Goal: Information Seeking & Learning: Learn about a topic

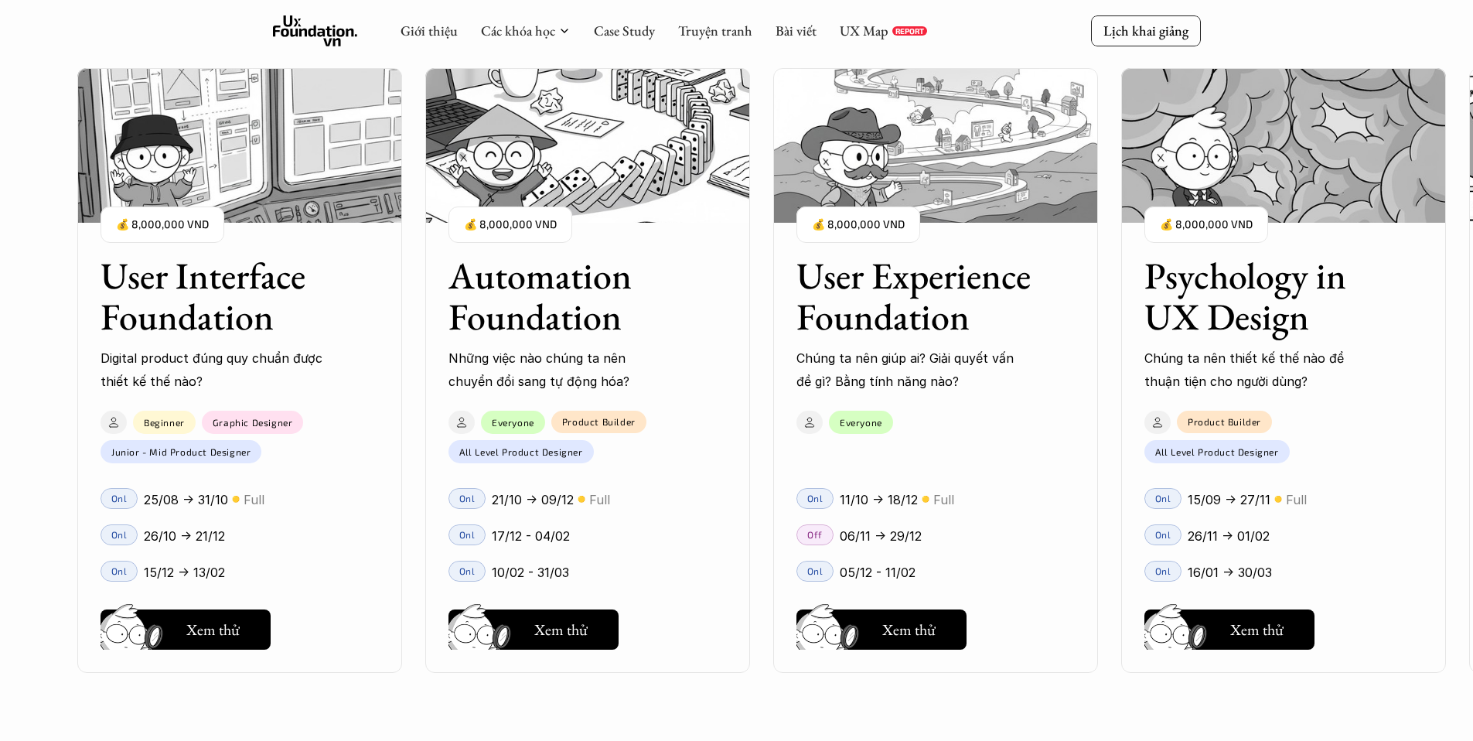
scroll to position [1298, 0]
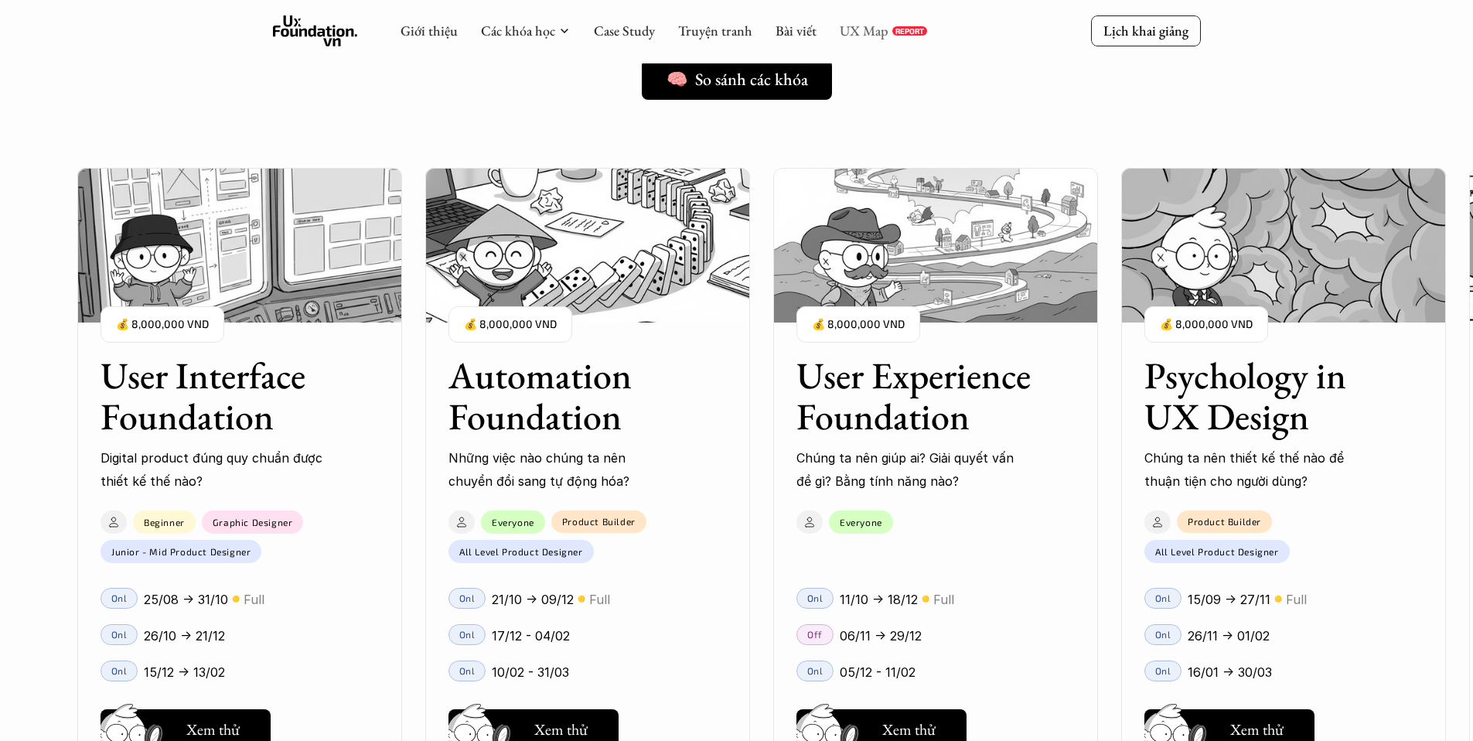
click at [848, 29] on link "UX Map" at bounding box center [864, 31] width 49 height 18
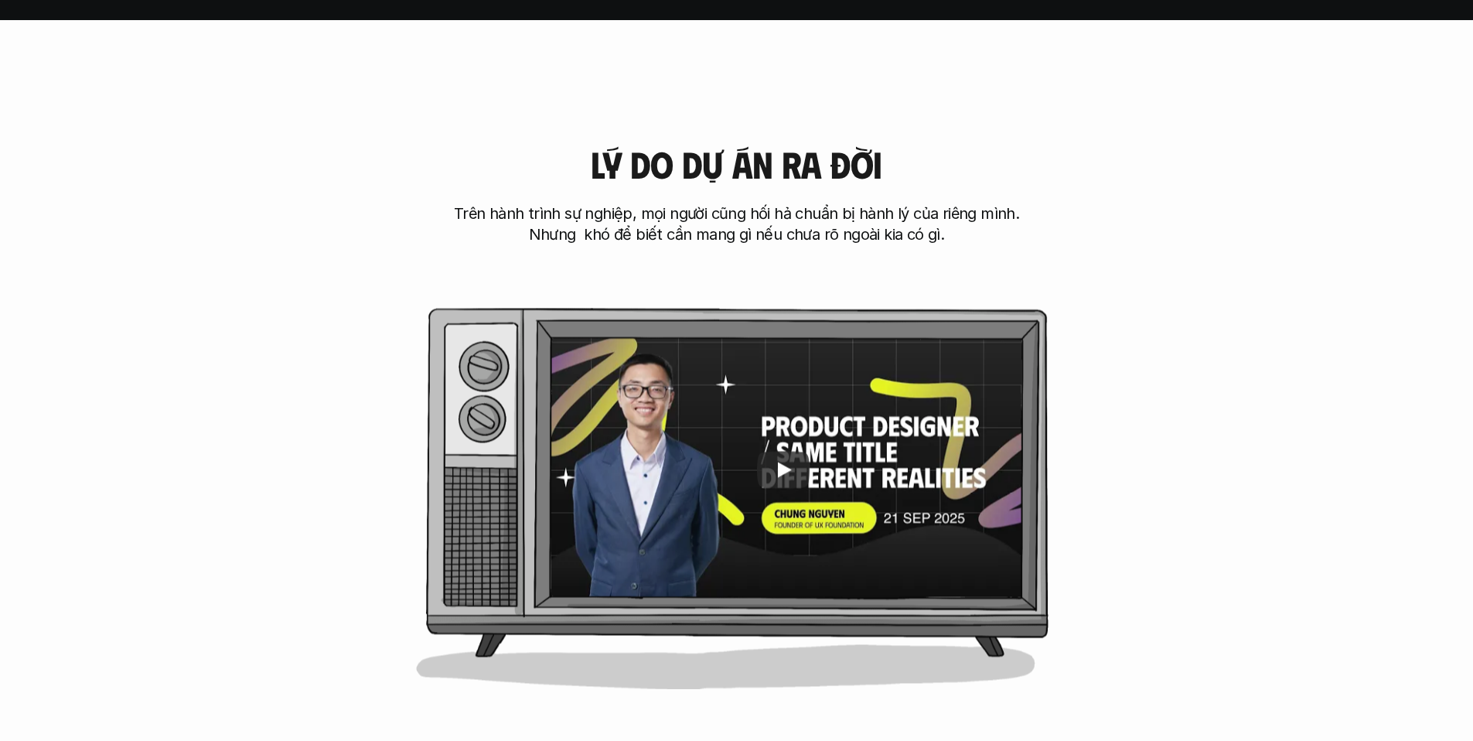
scroll to position [721, 0]
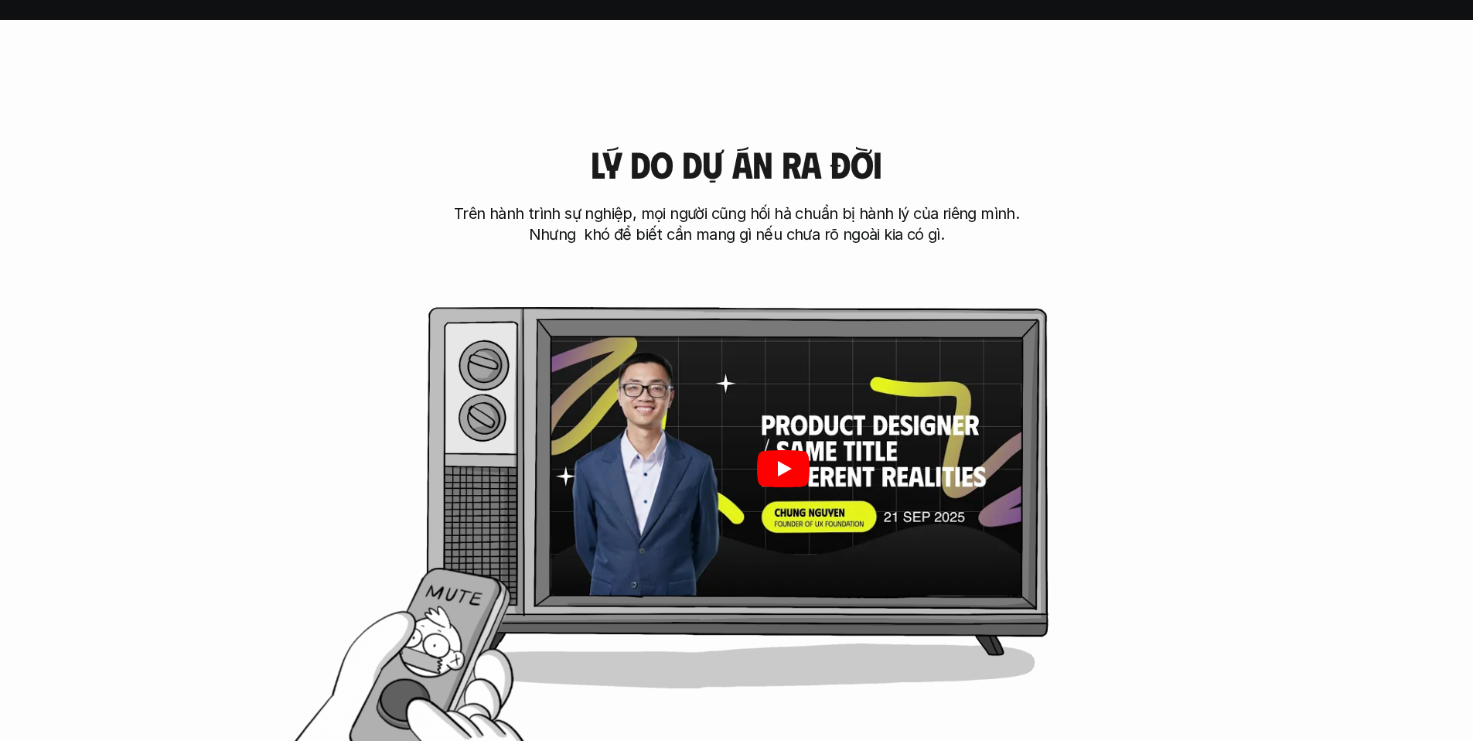
click at [786, 466] on icon "Play" at bounding box center [784, 468] width 14 height 15
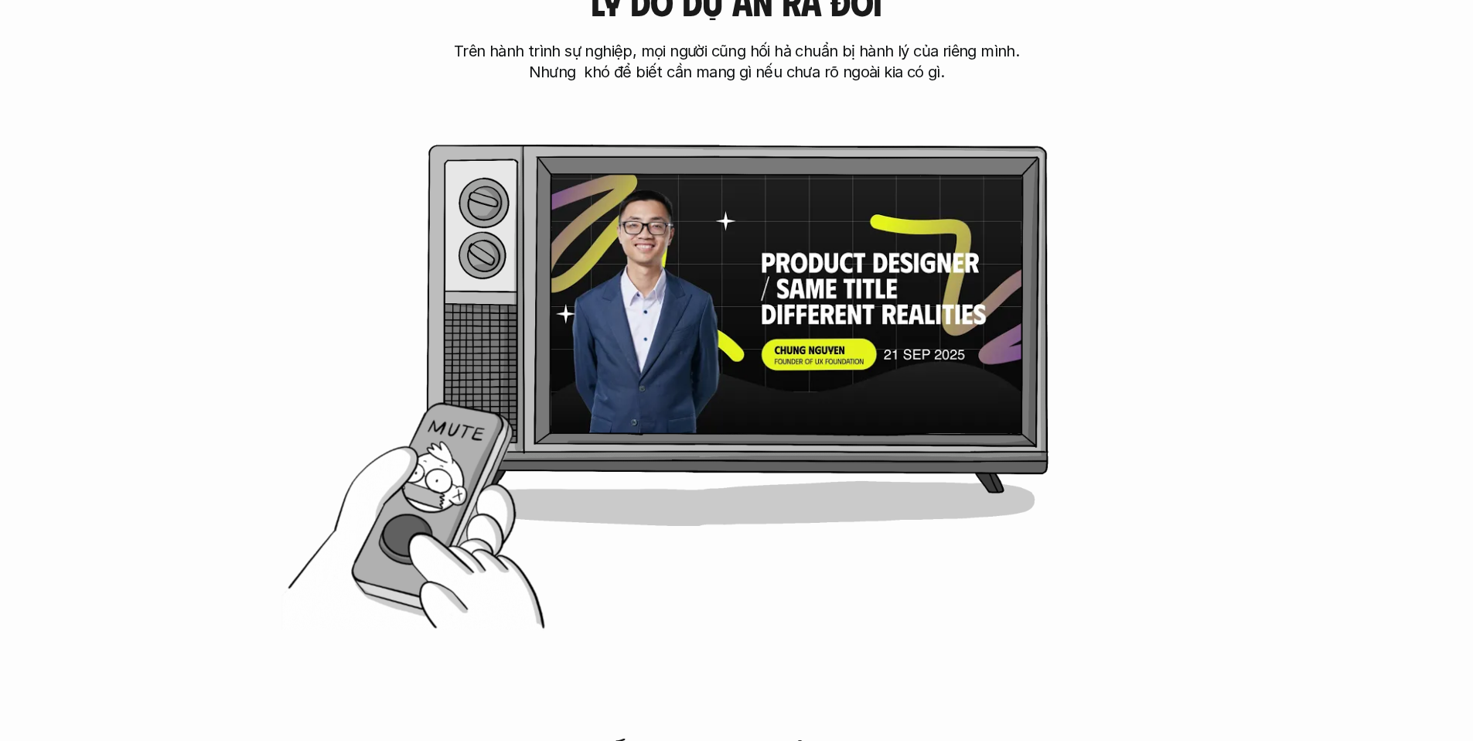
click at [725, 558] on div "[PERSON_NAME] do dự án ra đời Trên hành trình sự nghiệp, mọi người cũng hối hả …" at bounding box center [736, 275] width 1349 height 742
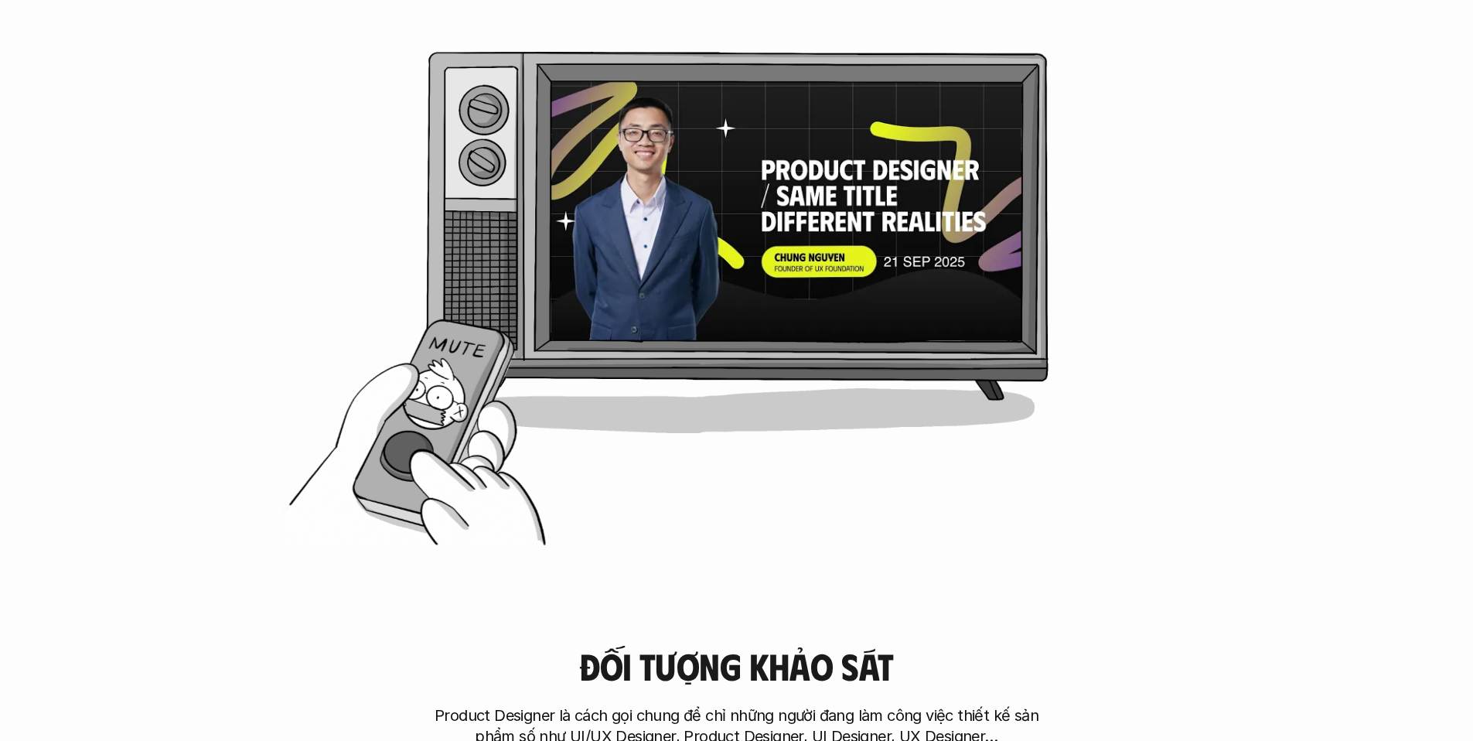
scroll to position [821, 0]
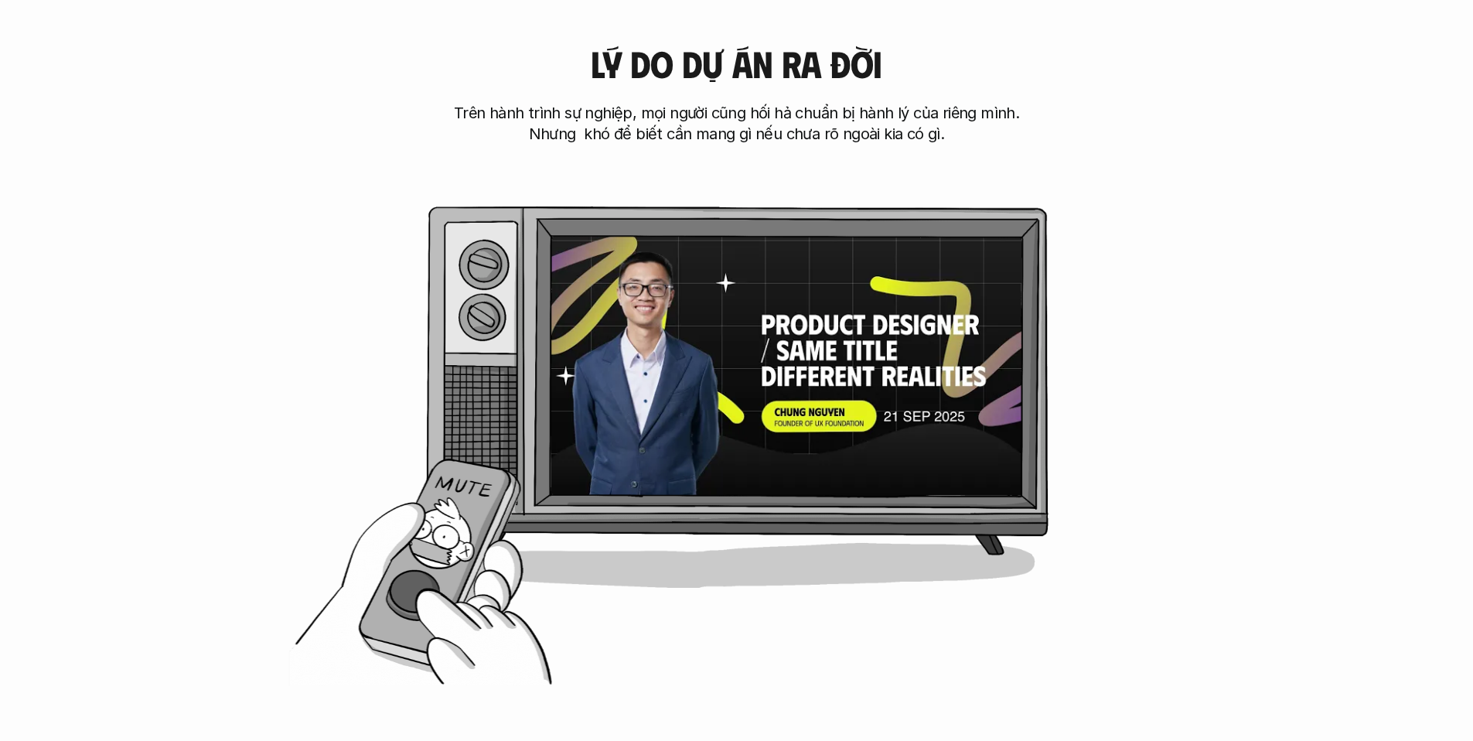
click at [429, 641] on div "[PERSON_NAME] do dự án ra đời Trên hành trình sự nghiệp, mọi người cũng hối hả …" at bounding box center [736, 337] width 1349 height 742
click at [411, 598] on div "[PERSON_NAME] do dự án ra đời Trên hành trình sự nghiệp, mọi người cũng hối hả …" at bounding box center [736, 337] width 1349 height 742
click at [412, 597] on div "[PERSON_NAME] do dự án ra đời Trên hành trình sự nghiệp, mọi người cũng hối hả …" at bounding box center [736, 337] width 1349 height 742
drag, startPoint x: 483, startPoint y: 543, endPoint x: 595, endPoint y: 531, distance: 113.5
click at [580, 544] on div at bounding box center [737, 379] width 619 height 346
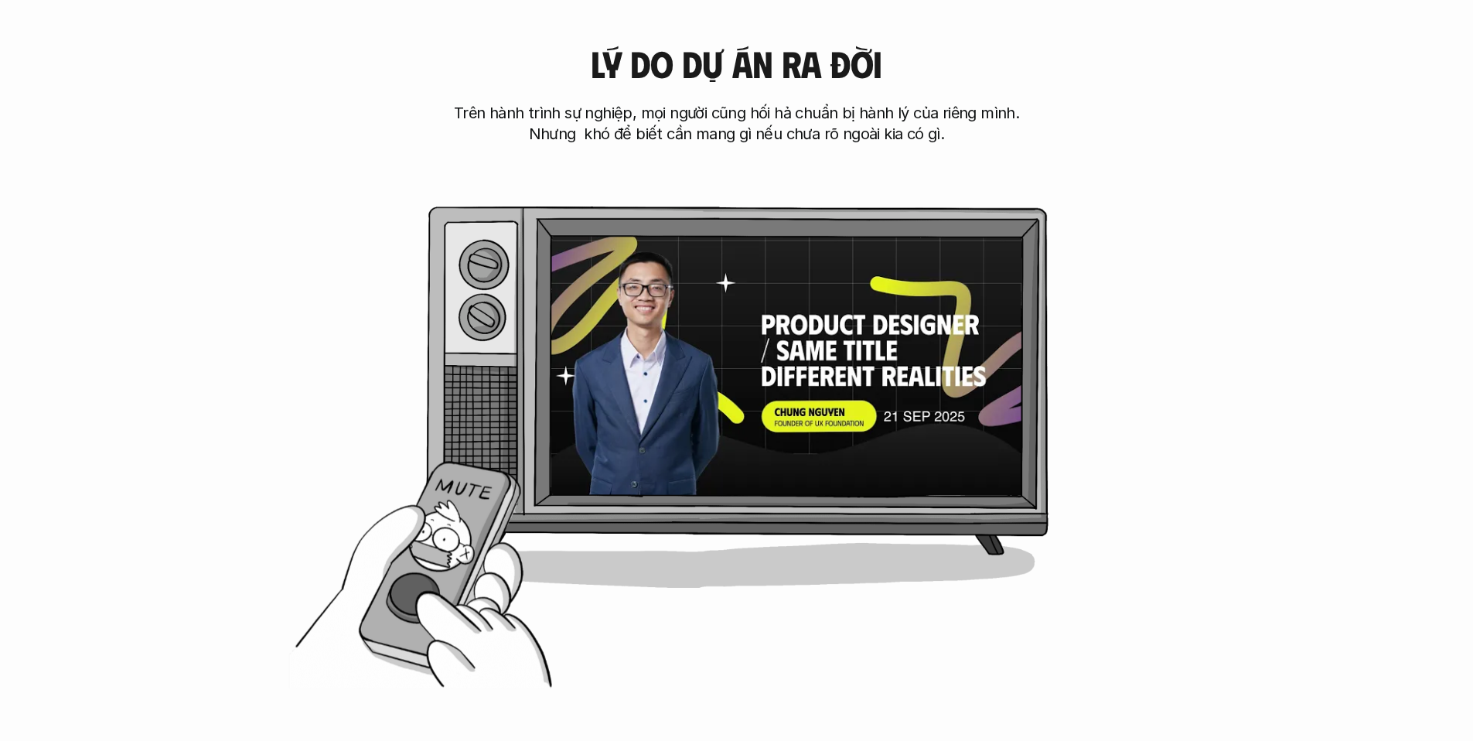
click at [414, 611] on div "[PERSON_NAME] do dự án ra đời Trên hành trình sự nghiệp, mọi người cũng hối hả …" at bounding box center [736, 337] width 1349 height 742
click at [423, 588] on div "[PERSON_NAME] do dự án ra đời Trên hành trình sự nghiệp, mọi người cũng hối hả …" at bounding box center [736, 337] width 1349 height 742
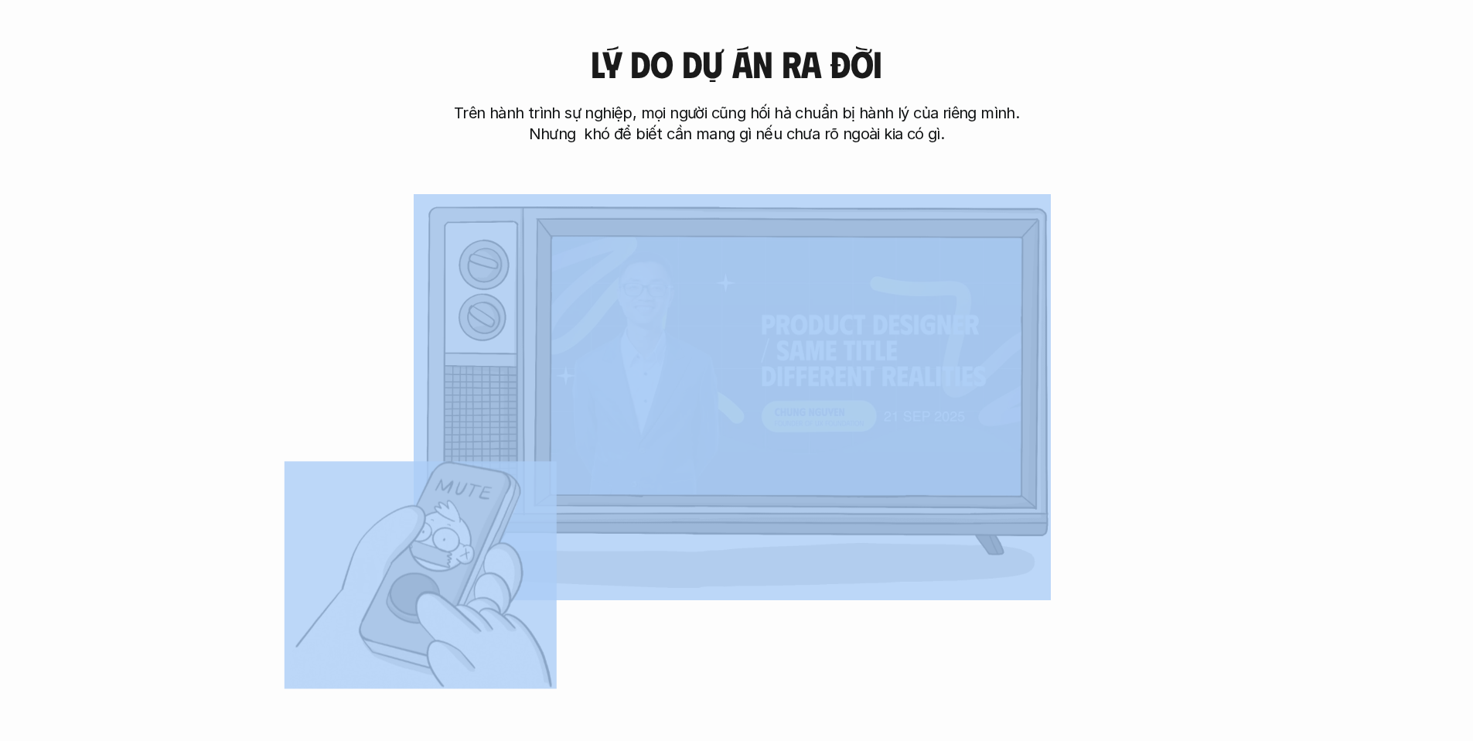
click at [423, 588] on div "[PERSON_NAME] do dự án ra đời Trên hành trình sự nghiệp, mọi người cũng hối hả …" at bounding box center [736, 337] width 1349 height 742
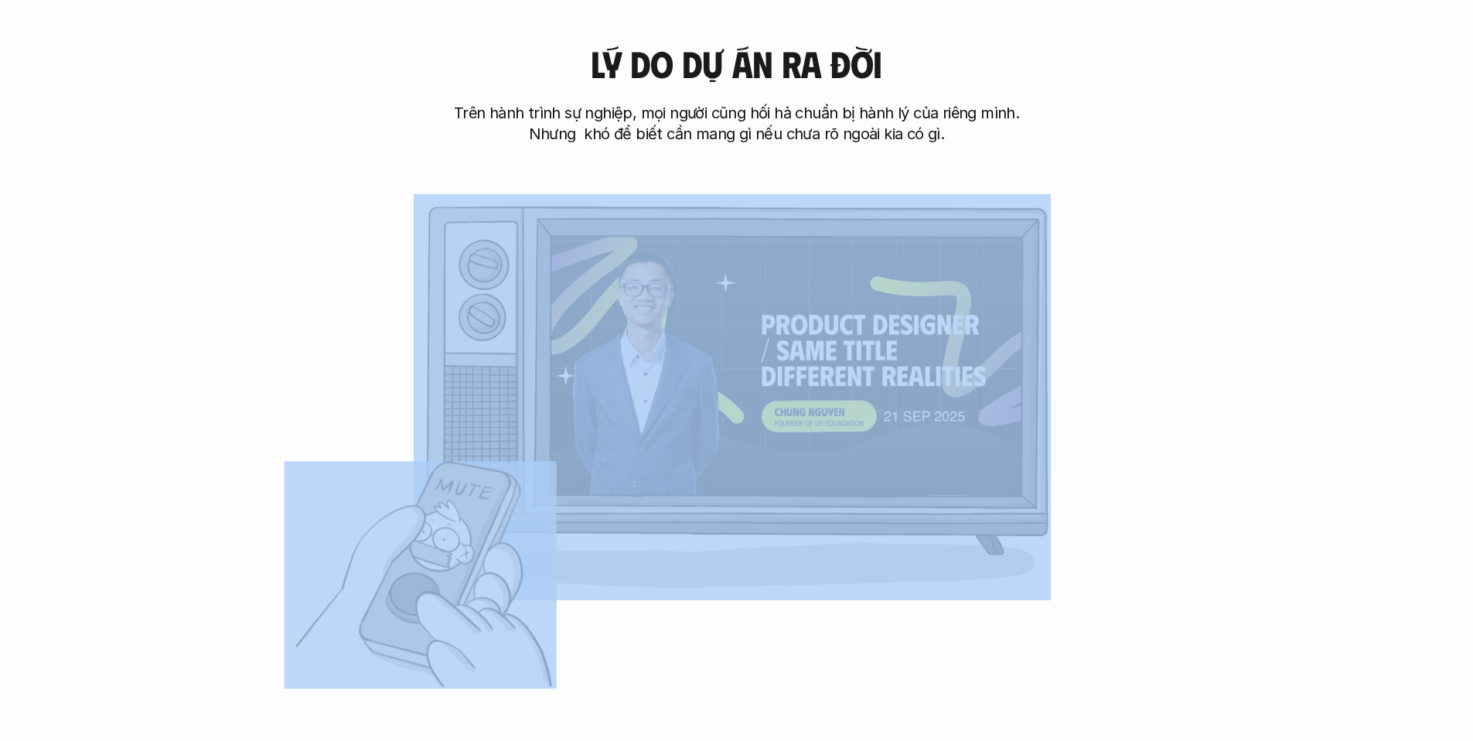
click at [423, 588] on div "[PERSON_NAME] do dự án ra đời Trên hành trình sự nghiệp, mọi người cũng hối hả …" at bounding box center [736, 337] width 1349 height 742
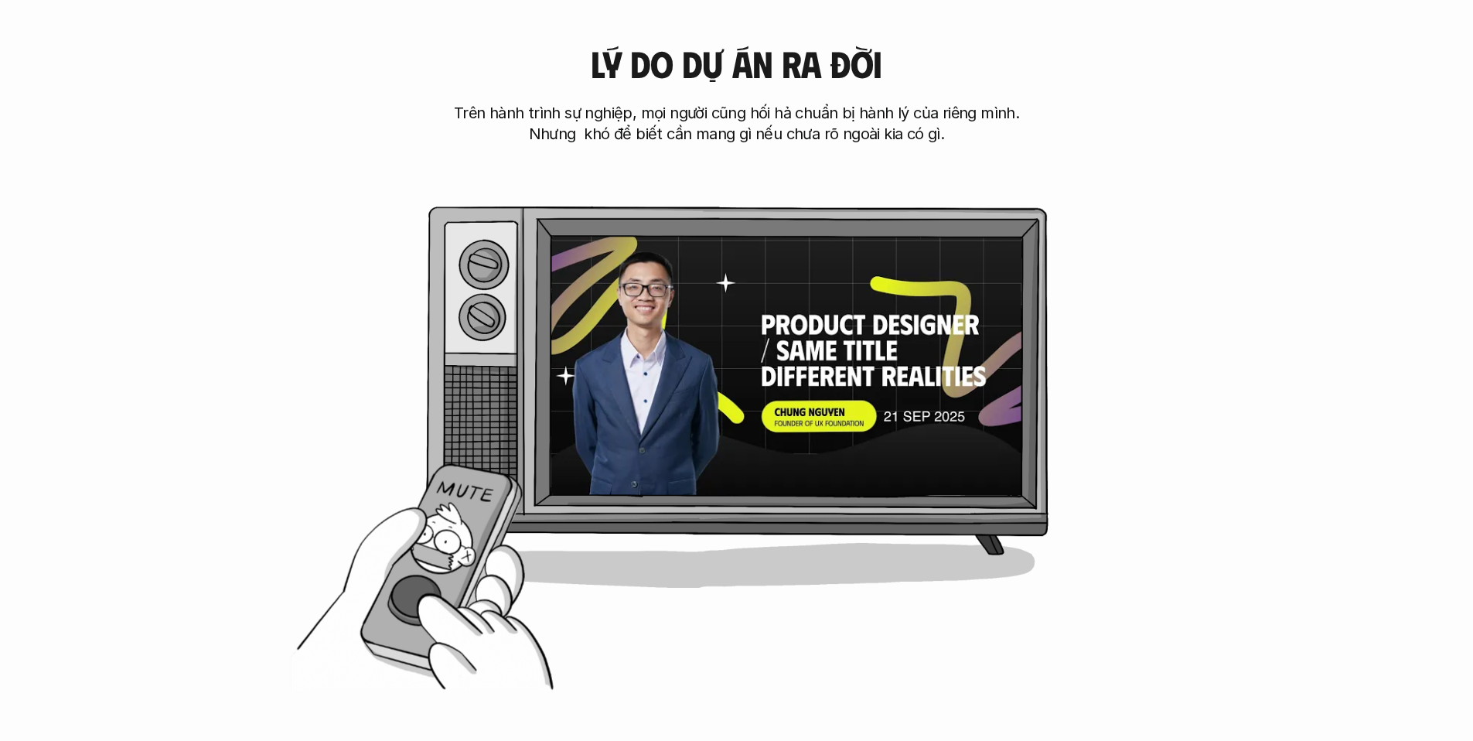
click at [295, 478] on div "[PERSON_NAME] do dự án ra đời Trên hành trình sự nghiệp, mọi người cũng hối hả …" at bounding box center [736, 337] width 1349 height 742
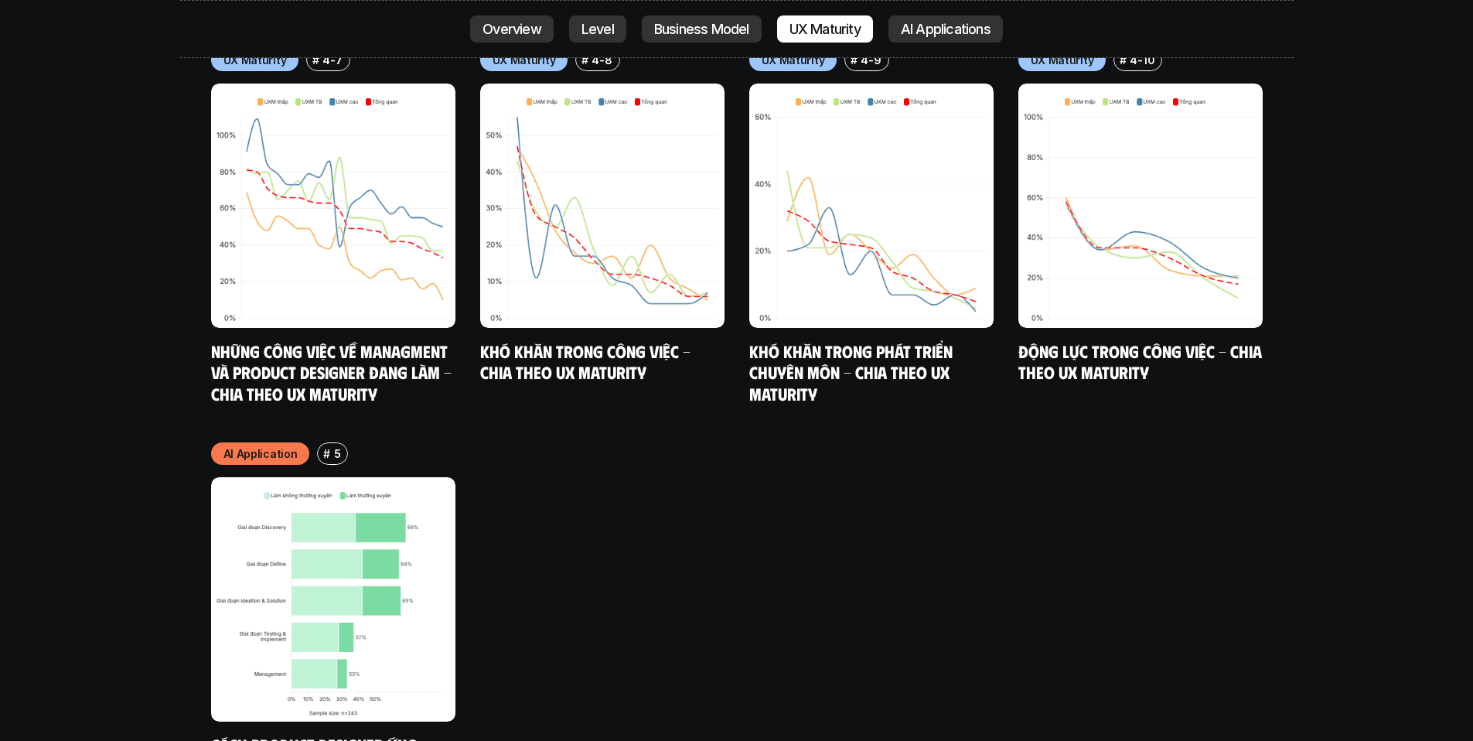
scroll to position [9838, 0]
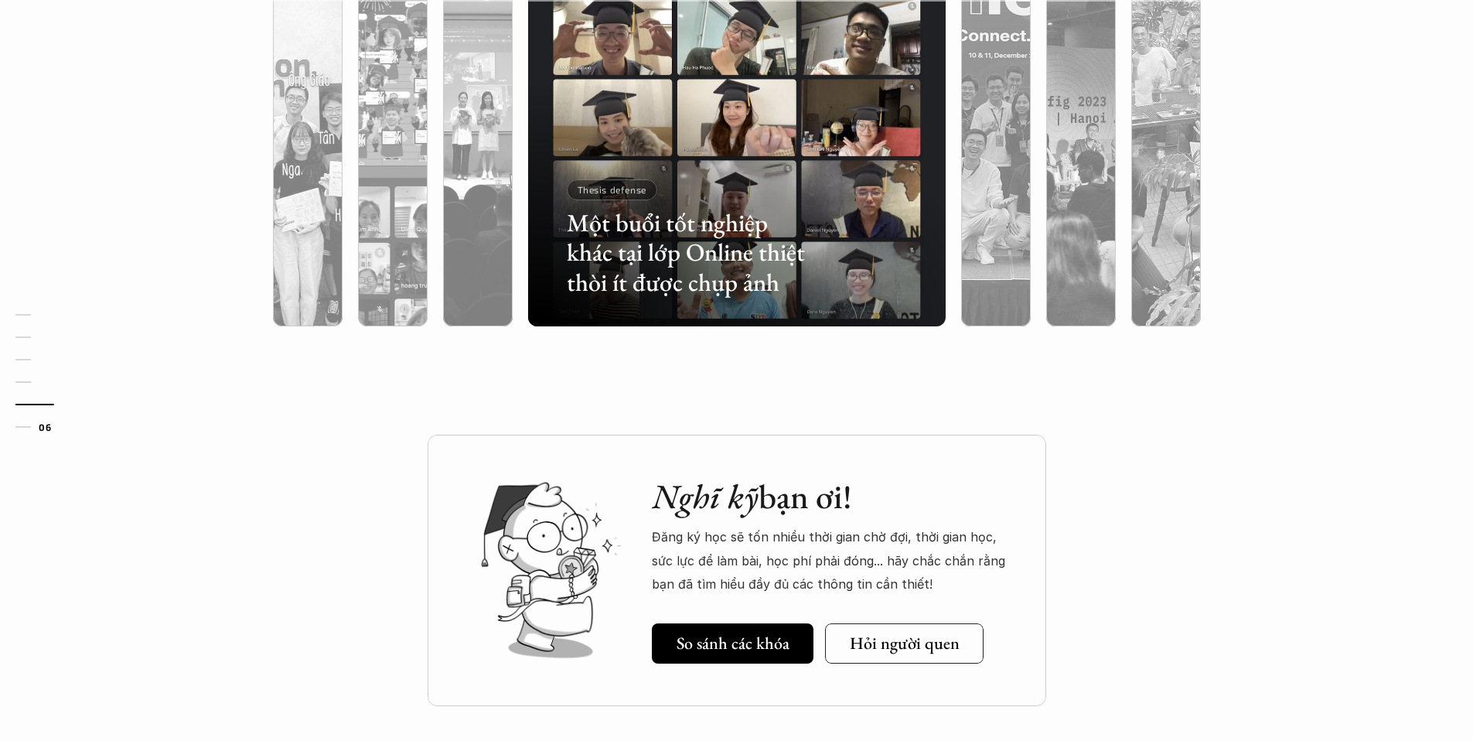
scroll to position [5248, 0]
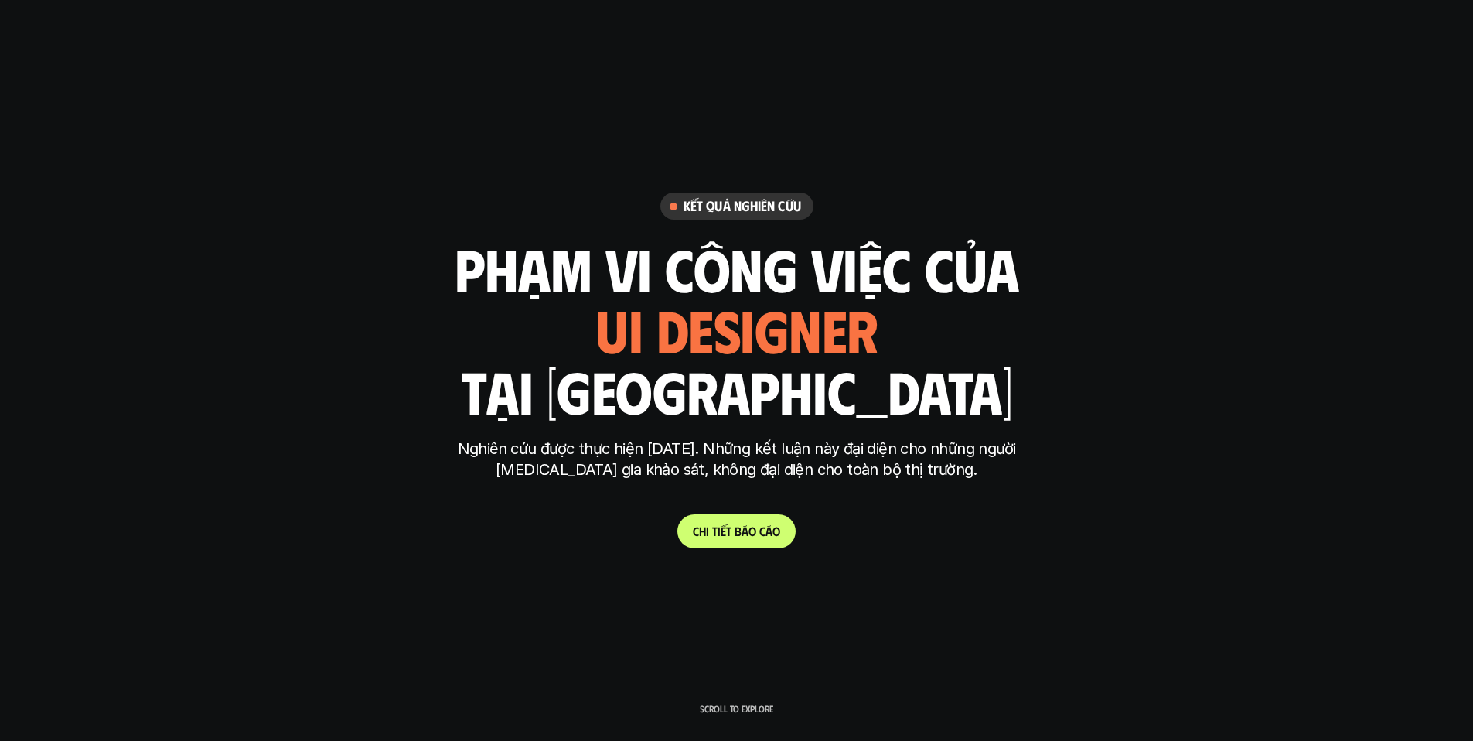
scroll to position [9838, 0]
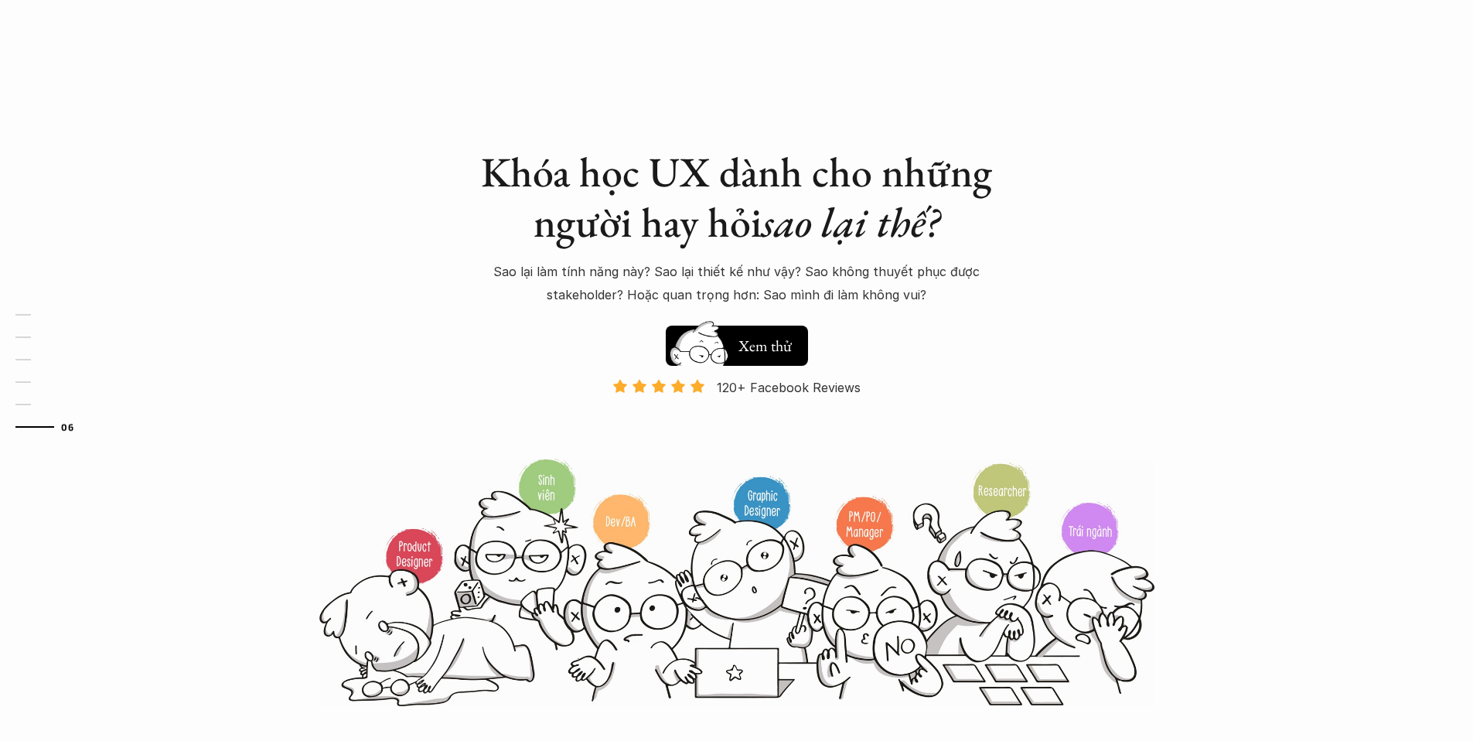
scroll to position [5248, 0]
